Goal: Go to known website: Access a specific website the user already knows

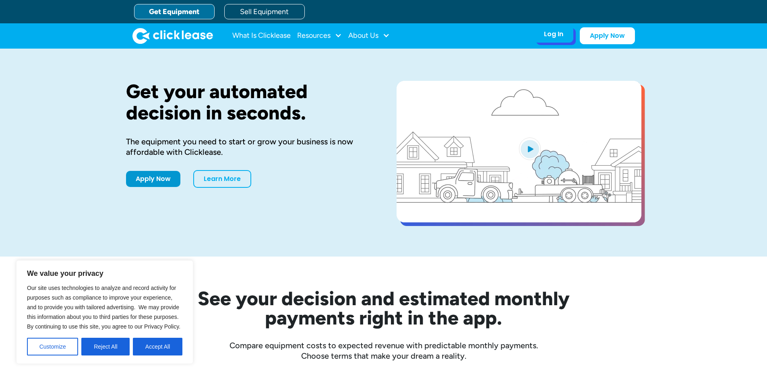
click at [550, 37] on div "Log In" at bounding box center [553, 34] width 19 height 8
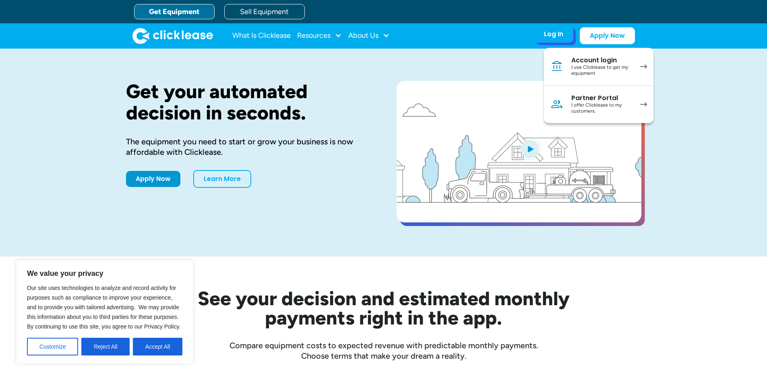
click at [607, 69] on div "I use Clicklease to get my equipment" at bounding box center [601, 70] width 61 height 12
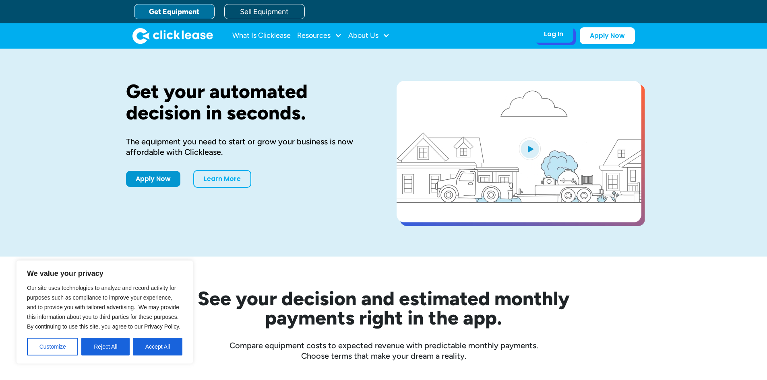
click at [561, 35] on div "Log In" at bounding box center [553, 34] width 19 height 8
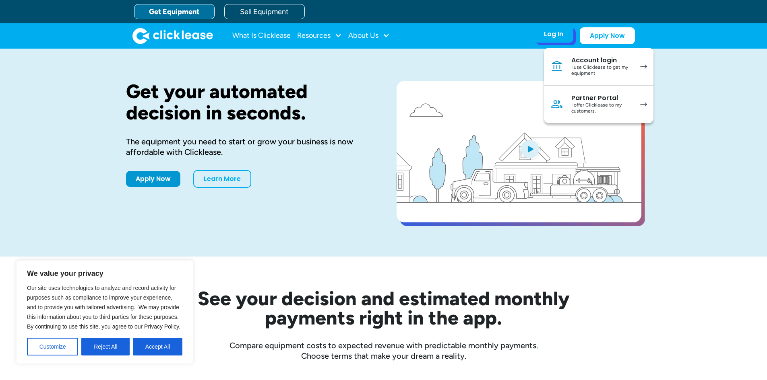
click at [629, 101] on div "Partner Portal" at bounding box center [601, 98] width 61 height 8
